Goal: Task Accomplishment & Management: Manage account settings

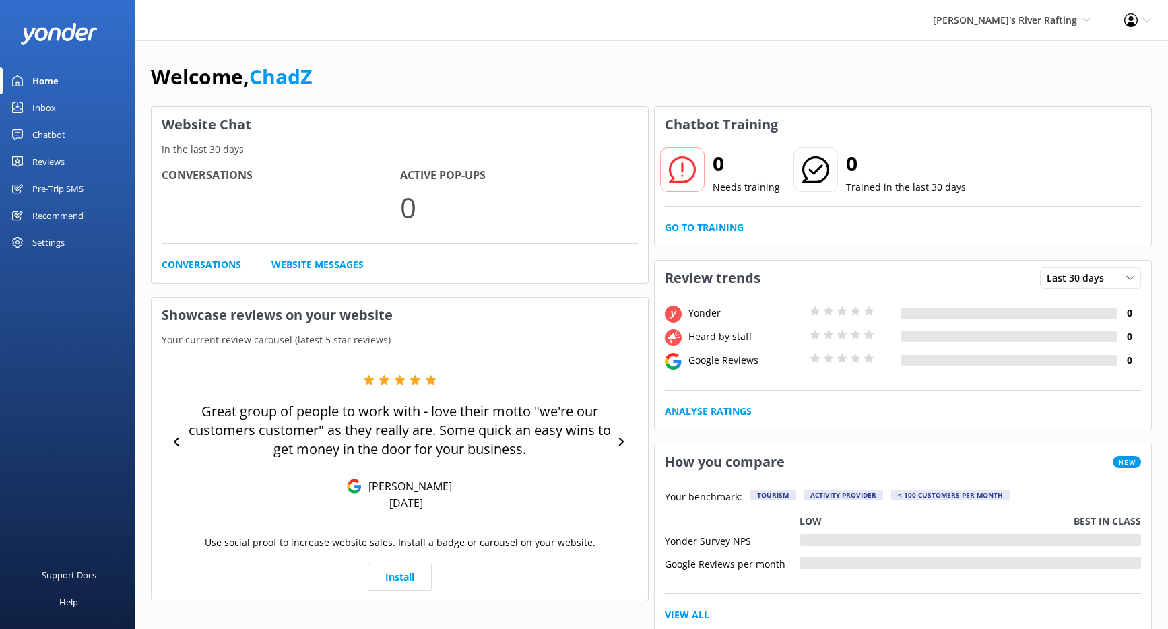
click at [63, 245] on div "Settings" at bounding box center [48, 242] width 32 height 27
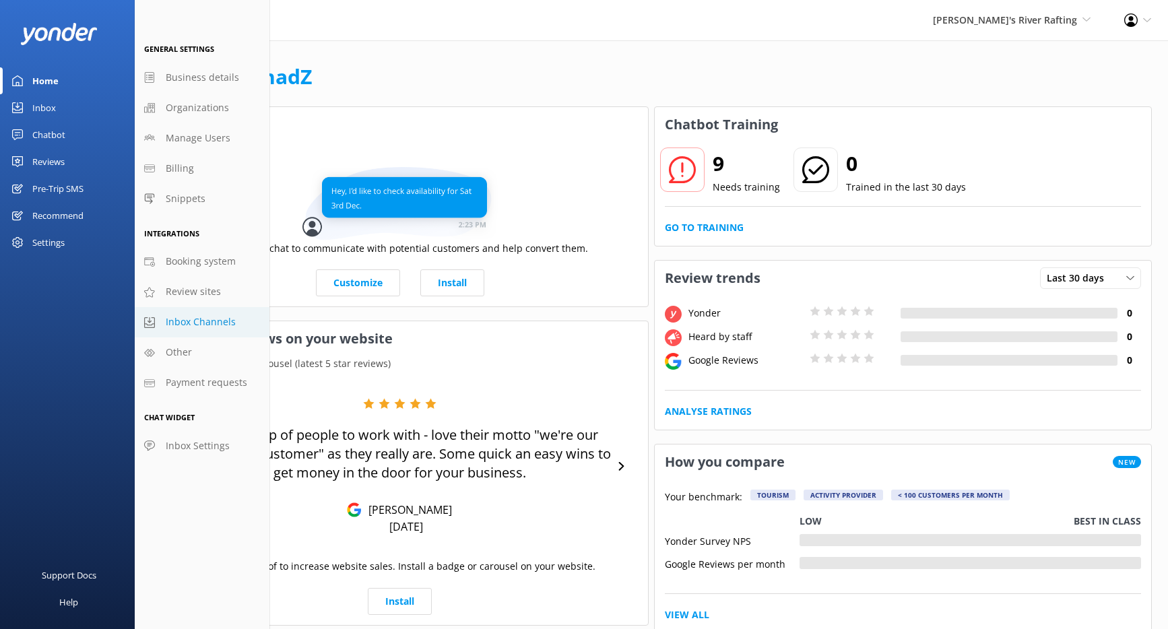
click at [193, 319] on span "Inbox Channels" at bounding box center [201, 322] width 70 height 15
